Goal: Task Accomplishment & Management: Complete application form

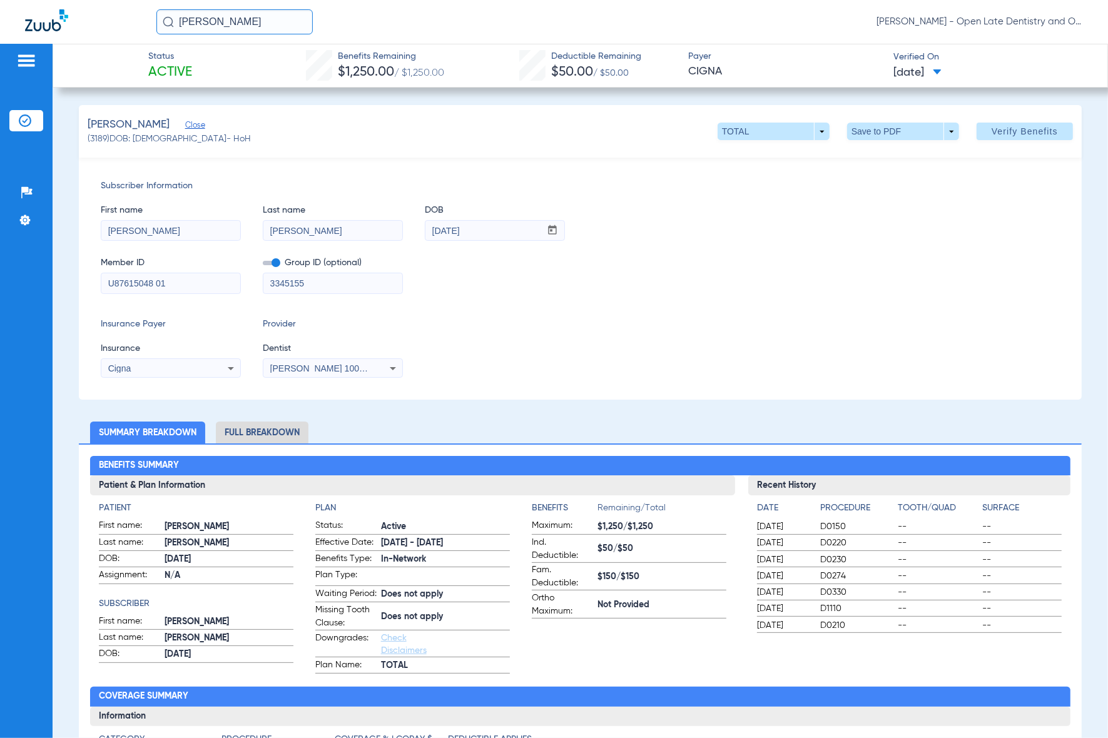
click at [256, 26] on input "catherine badert" at bounding box center [234, 21] width 156 height 25
type input "Kinnary"
drag, startPoint x: 208, startPoint y: 63, endPoint x: 86, endPoint y: 1, distance: 137.1
click at [210, 64] on span "Kinnary Konuganti" at bounding box center [236, 66] width 142 height 9
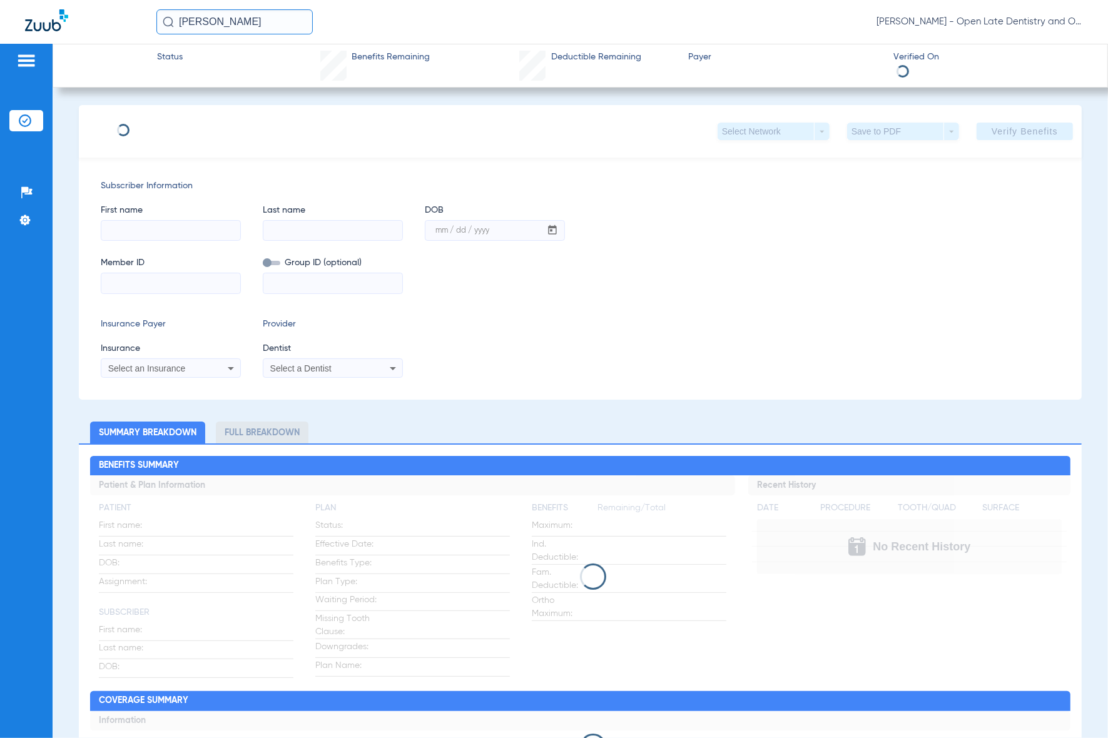
type input "Kinnary"
type input "Konuganti"
type input "12/07/2014"
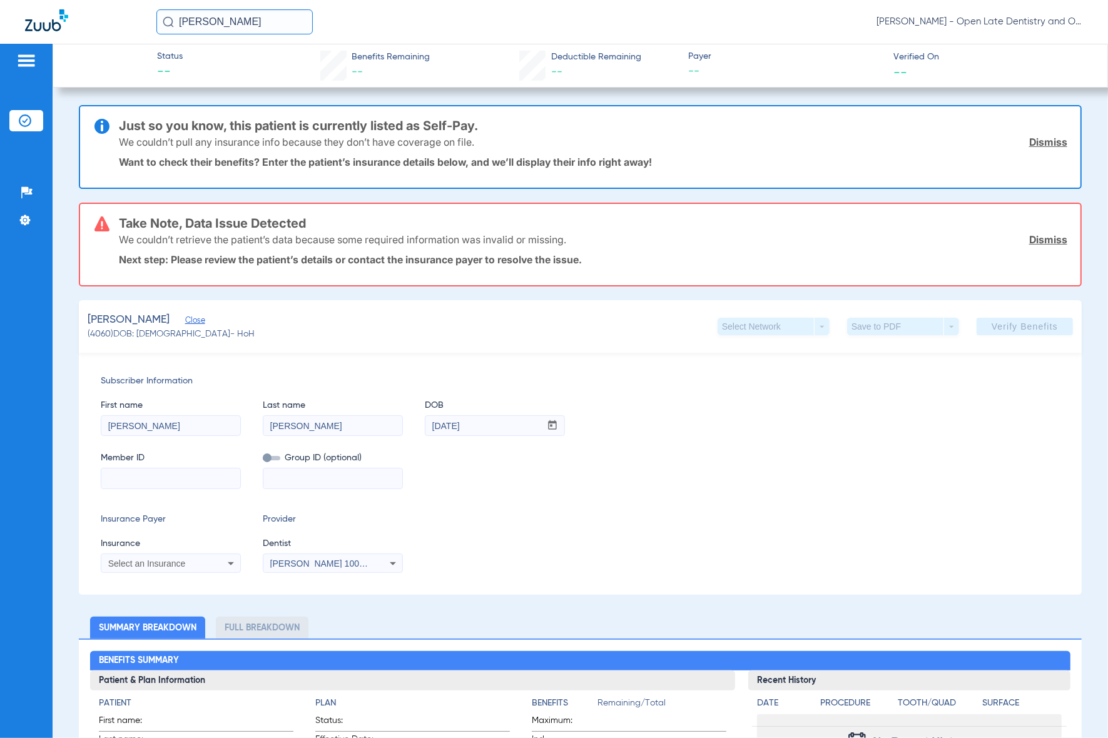
click at [158, 479] on input at bounding box center [170, 479] width 139 height 20
paste input "W264972085"
type input "W264972085"
click at [224, 571] on mat-select "Select an Insurance" at bounding box center [171, 564] width 140 height 20
click at [229, 562] on icon at bounding box center [231, 563] width 6 height 3
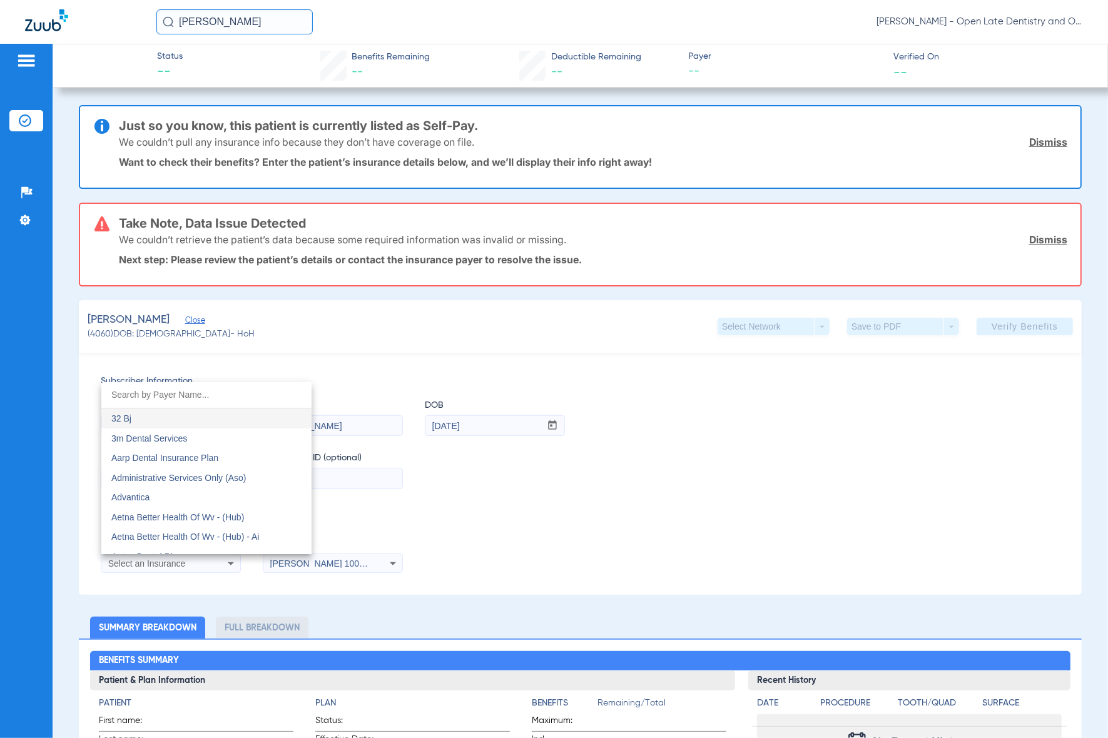
click at [223, 400] on input "dropdown search" at bounding box center [206, 395] width 210 height 26
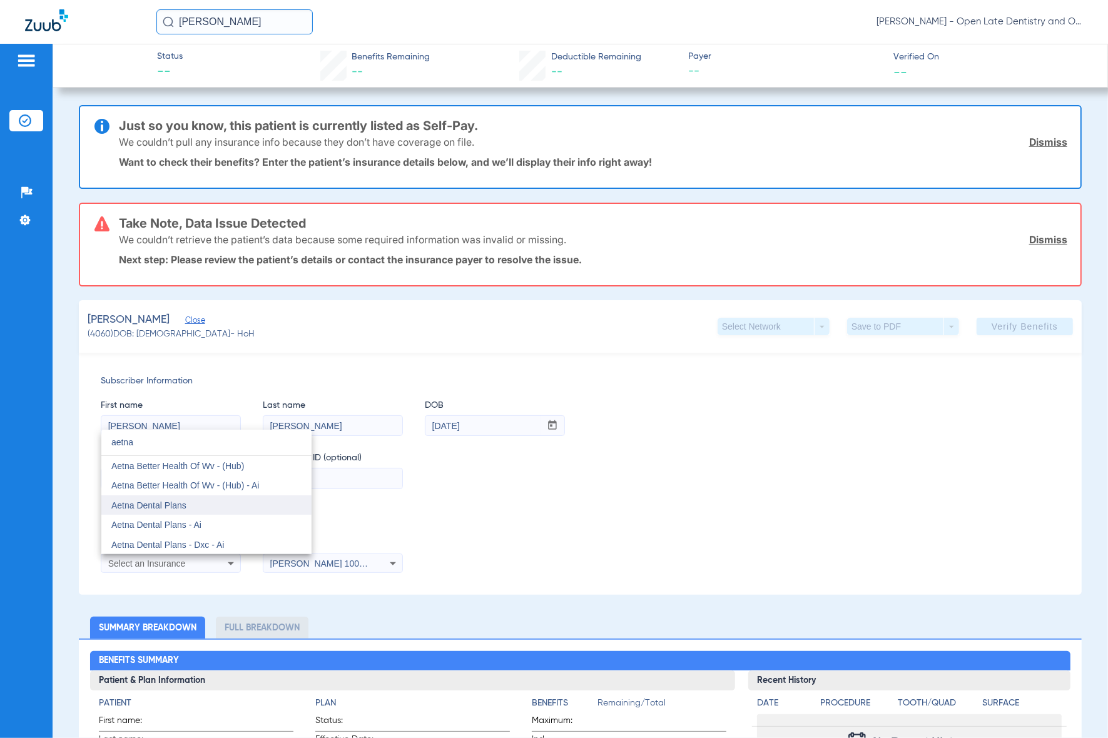
type input "aetna"
click at [191, 507] on mat-option "Aetna Dental Plans" at bounding box center [206, 505] width 210 height 20
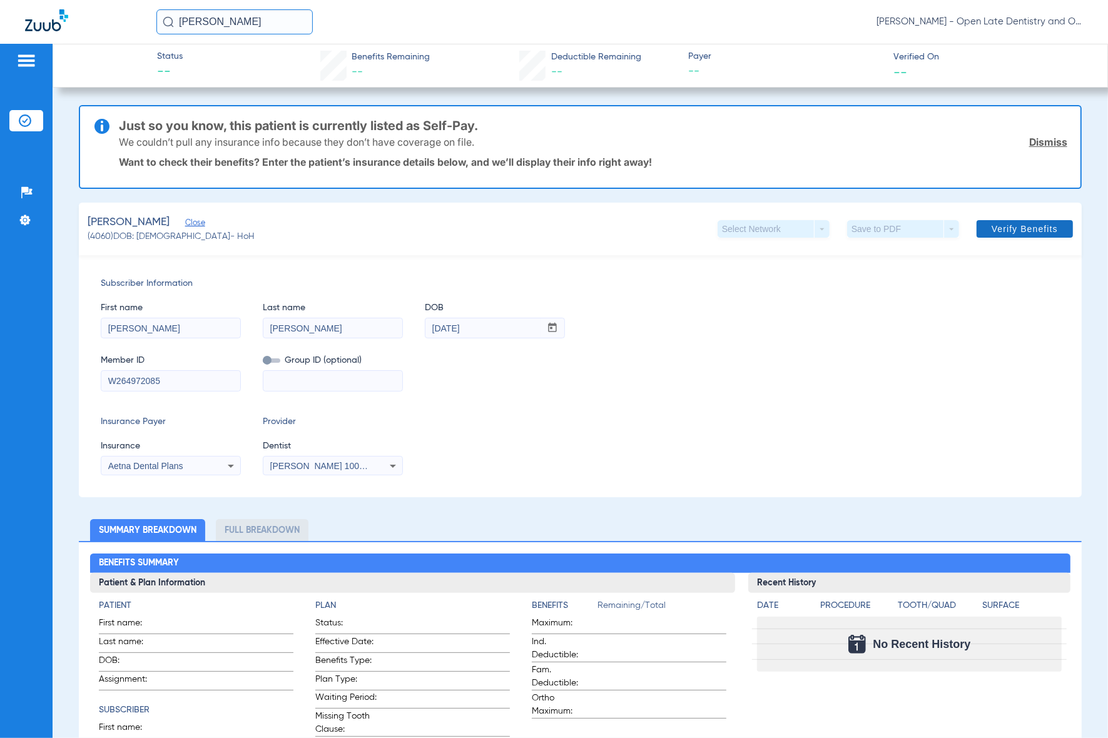
click at [977, 232] on span at bounding box center [1025, 229] width 96 height 30
